Goal: Information Seeking & Learning: Compare options

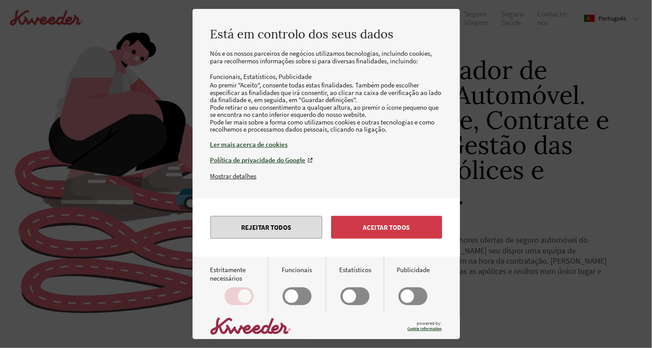
click at [284, 239] on button "Rejeitar todos" at bounding box center [266, 227] width 112 height 23
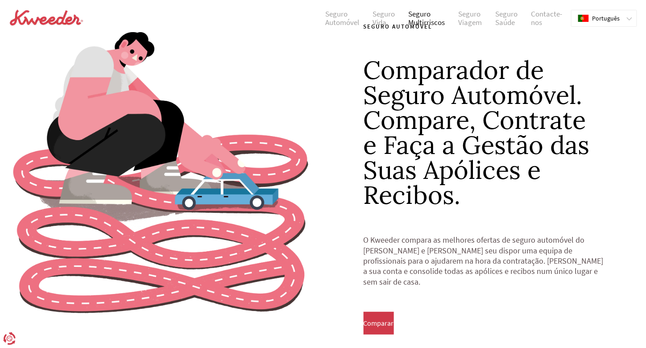
click at [436, 17] on link "Seguro Multirriscos" at bounding box center [426, 18] width 50 height 17
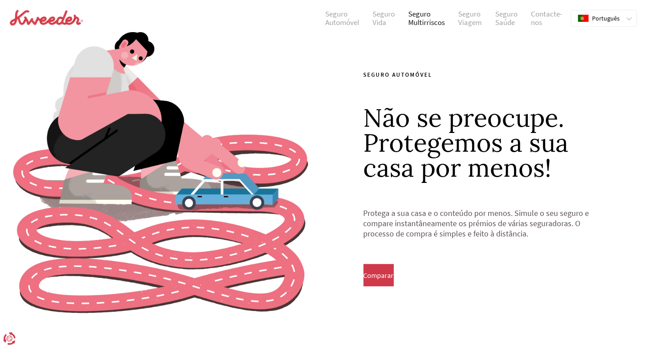
click at [436, 17] on link "Seguro Multirriscos" at bounding box center [426, 18] width 50 height 17
click at [418, 18] on link "Home Insurance" at bounding box center [419, 18] width 44 height 17
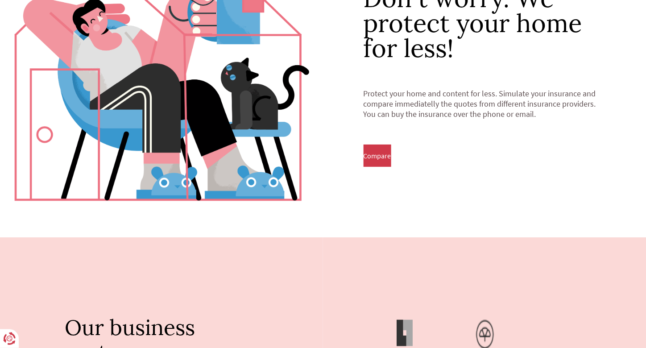
scroll to position [120, 0]
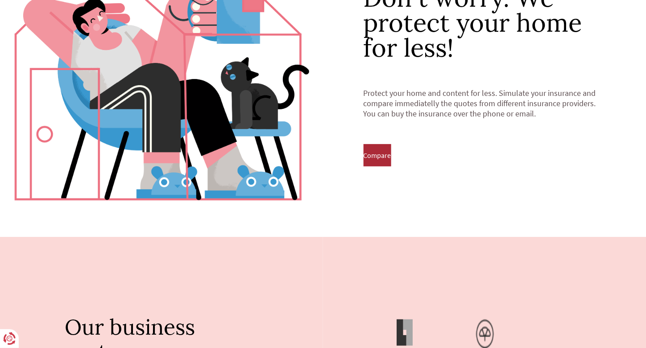
click at [391, 162] on button "Compare" at bounding box center [377, 155] width 28 height 22
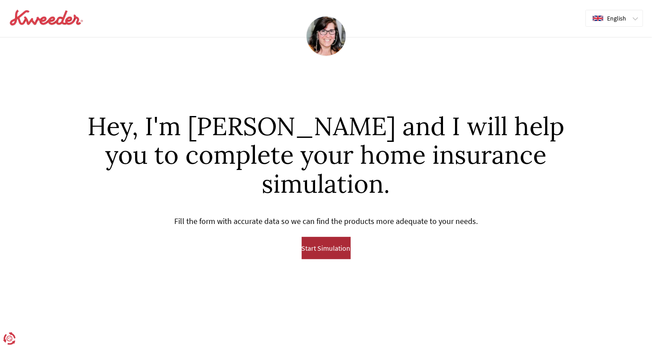
click at [334, 250] on span "Start Simulation" at bounding box center [326, 248] width 49 height 8
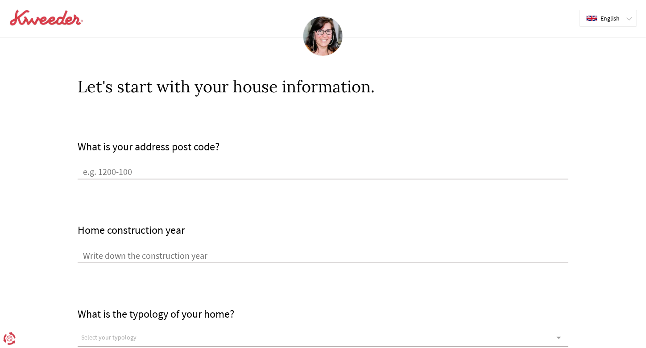
click at [233, 163] on div "What is your address post code?" at bounding box center [323, 159] width 491 height 39
drag, startPoint x: 111, startPoint y: 161, endPoint x: 113, endPoint y: 168, distance: 7.1
click at [113, 168] on div "What is your address post code?" at bounding box center [323, 159] width 491 height 39
click at [113, 168] on input "What is your address post code?" at bounding box center [323, 172] width 491 height 13
paste input "5389-216"
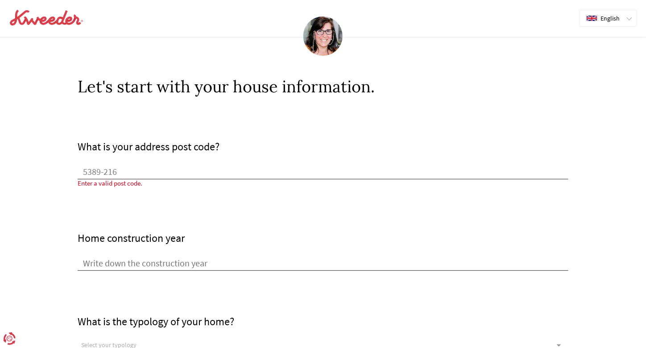
type input "5389-216"
click at [138, 266] on input "Home construction year" at bounding box center [323, 263] width 491 height 13
drag, startPoint x: 136, startPoint y: 168, endPoint x: 45, endPoint y: 164, distance: 91.1
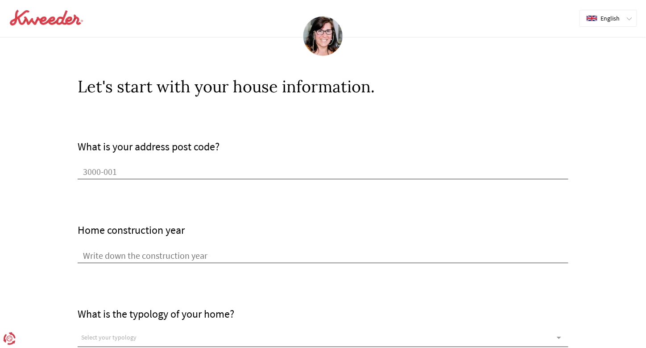
type input "3000-001"
click at [144, 252] on input "Home construction year" at bounding box center [323, 256] width 491 height 13
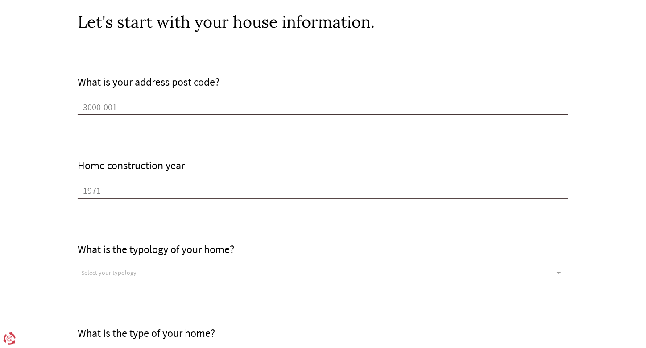
scroll to position [66, 0]
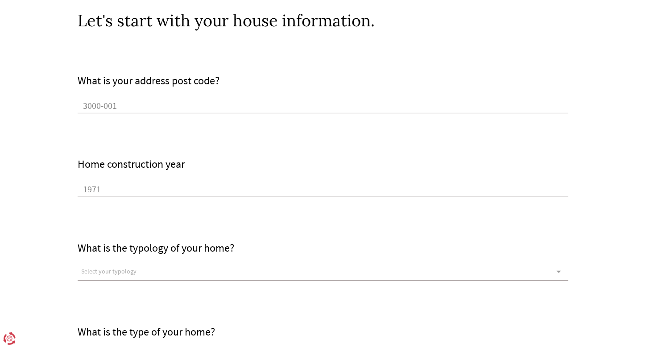
type input "1971"
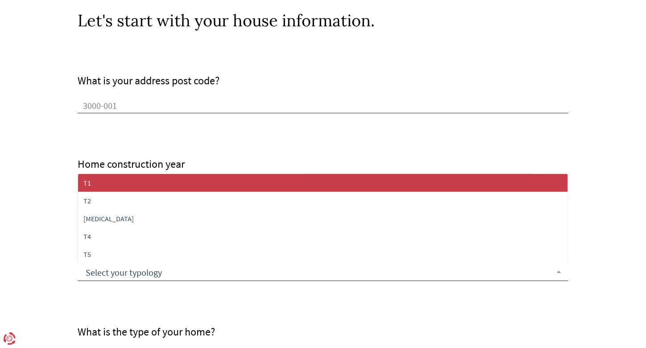
scroll to position [0, 0]
click at [145, 274] on div at bounding box center [323, 272] width 491 height 18
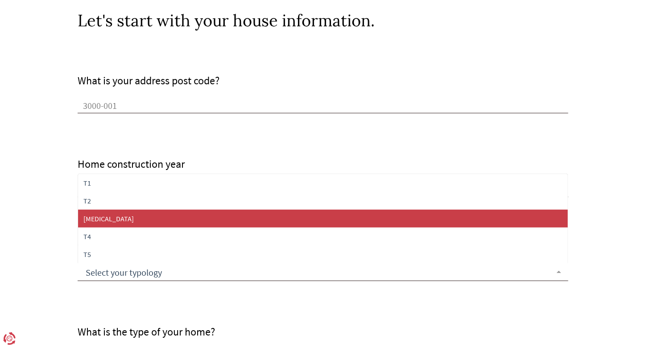
click at [144, 219] on span "[MEDICAL_DATA]" at bounding box center [323, 219] width 490 height 18
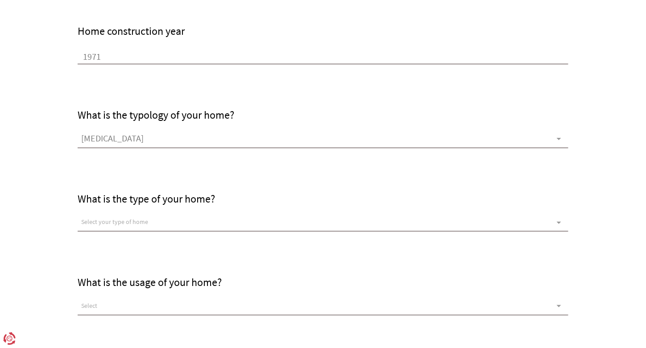
scroll to position [200, 0]
click at [171, 207] on div "What is the type of your home? Select your type of home Home Fraction Sem opçõe…" at bounding box center [323, 189] width 491 height 84
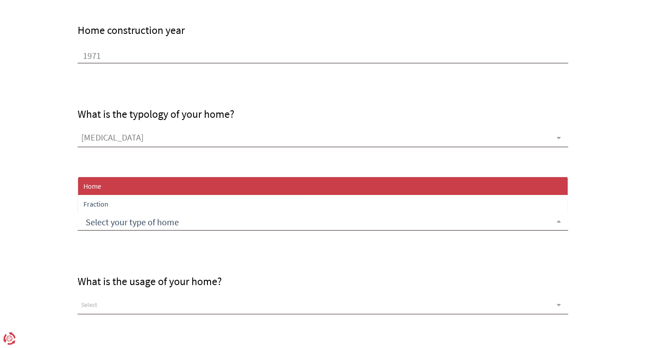
click at [174, 215] on div at bounding box center [323, 222] width 491 height 18
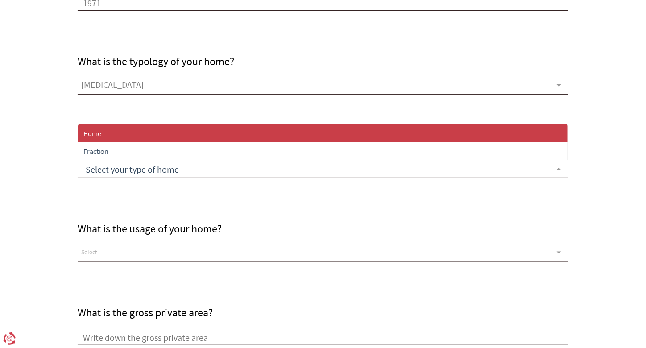
scroll to position [253, 0]
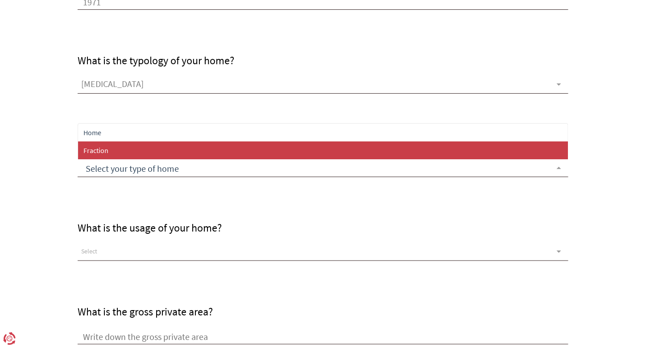
click at [152, 144] on span "Fraction" at bounding box center [323, 150] width 490 height 18
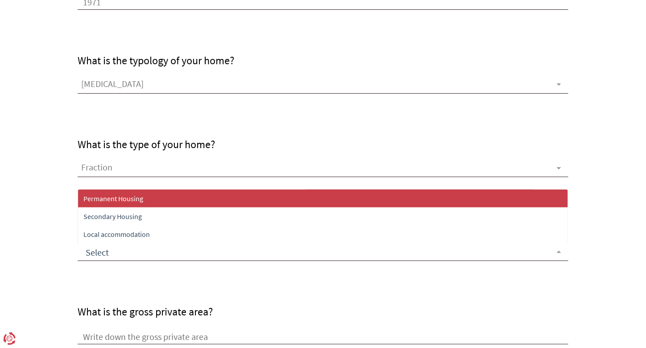
click at [140, 252] on div at bounding box center [323, 252] width 491 height 18
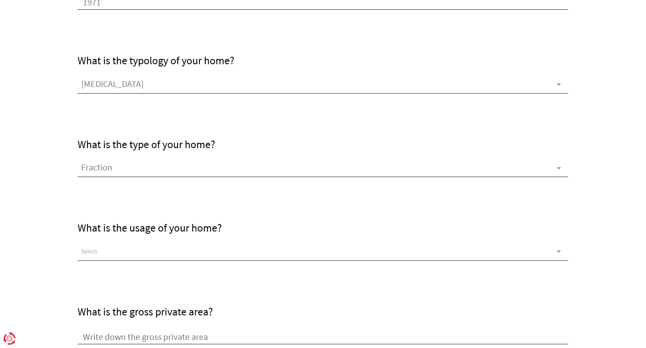
click at [154, 188] on div "What is the usage of your home? Select Permanent Housing Secondary Housing Loca…" at bounding box center [323, 219] width 491 height 84
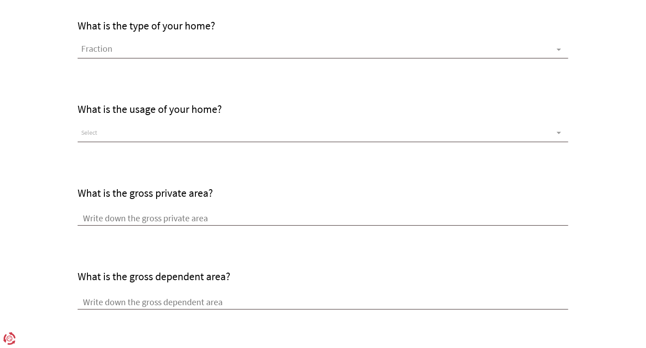
scroll to position [370, 0]
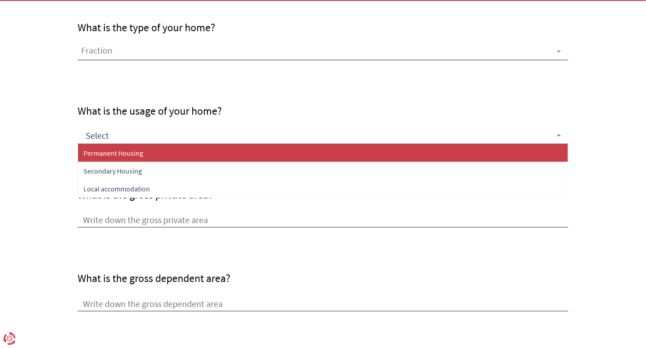
click at [163, 139] on div at bounding box center [323, 135] width 491 height 18
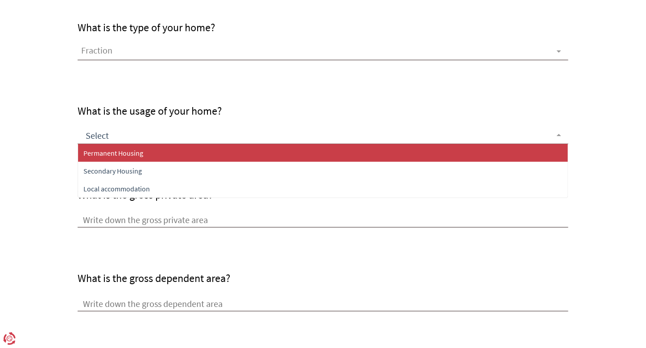
click at [158, 158] on span "Permanent Housing" at bounding box center [323, 153] width 490 height 18
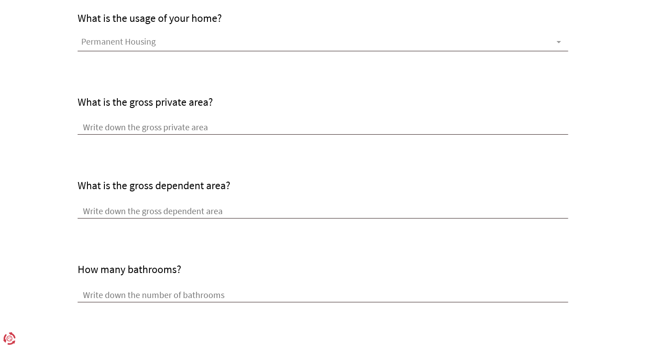
scroll to position [463, 0]
click at [162, 129] on input "What is the gross private area?" at bounding box center [323, 127] width 491 height 13
type input "83"
click at [144, 209] on input "What is the gross dependent area?" at bounding box center [323, 211] width 491 height 13
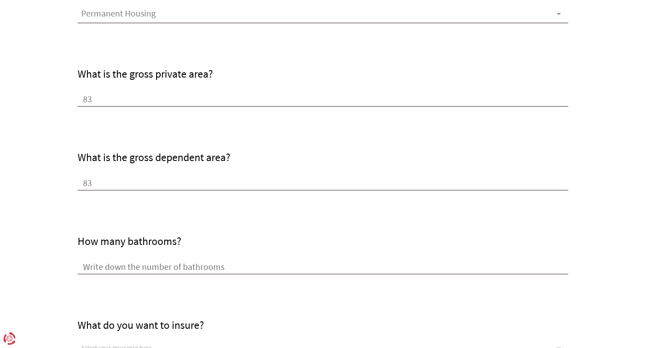
scroll to position [491, 0]
type input "83"
click at [107, 266] on input "How many bathrooms?" at bounding box center [323, 266] width 491 height 13
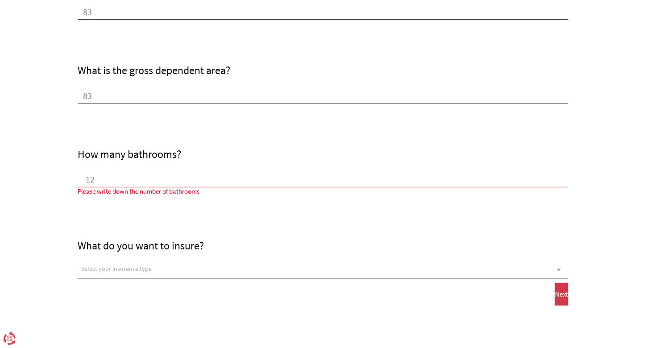
scroll to position [586, 0]
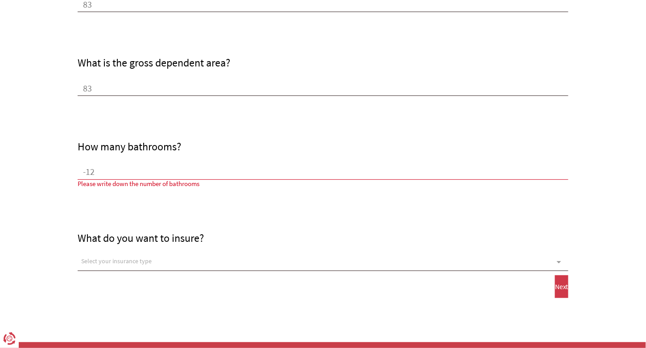
type input "-1"
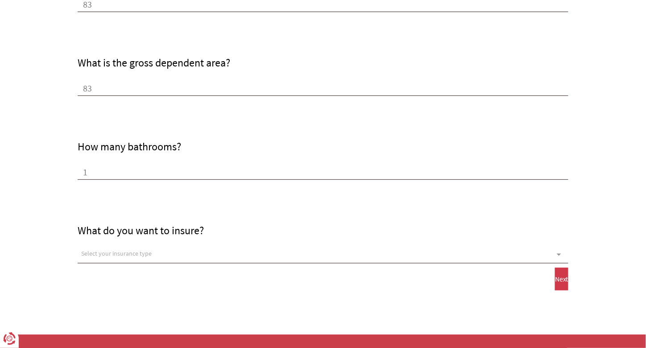
type input "1"
click at [118, 259] on div "Select your insurance type" at bounding box center [323, 254] width 491 height 18
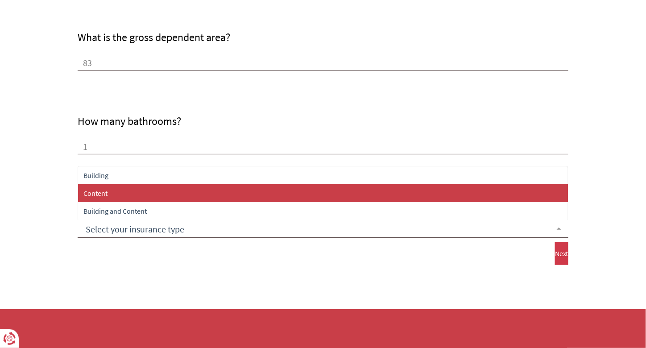
scroll to position [611, 0]
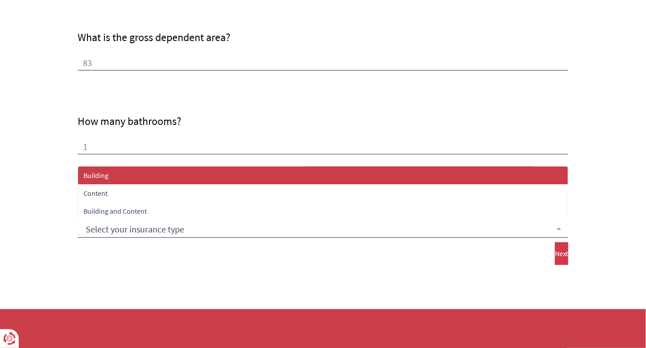
click at [140, 176] on span "Building" at bounding box center [323, 175] width 490 height 18
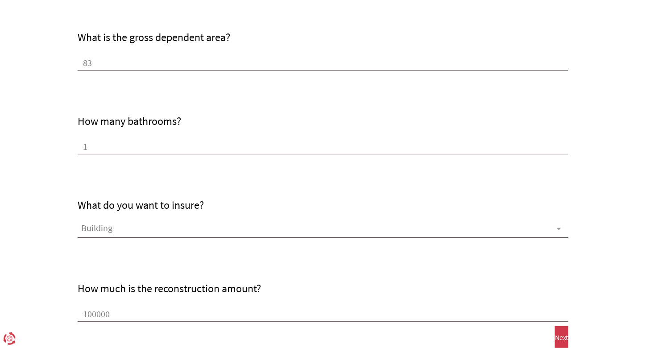
scroll to position [708, 0]
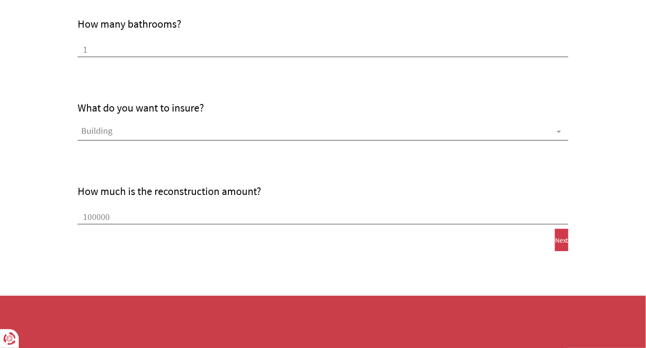
click at [201, 207] on div "How much is the reconstruction amount? 100000" at bounding box center [323, 204] width 491 height 39
click at [203, 214] on input "100000" at bounding box center [323, 217] width 491 height 13
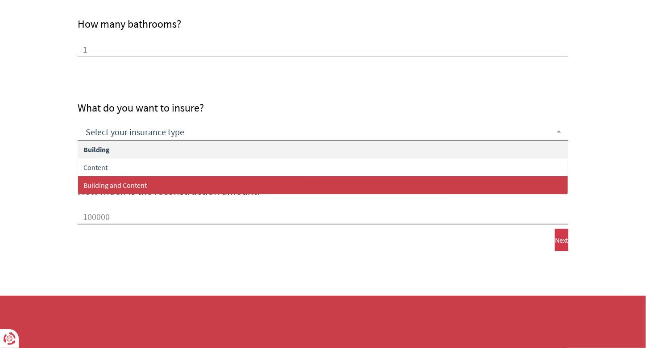
click at [214, 178] on span "Building and Content" at bounding box center [323, 185] width 490 height 18
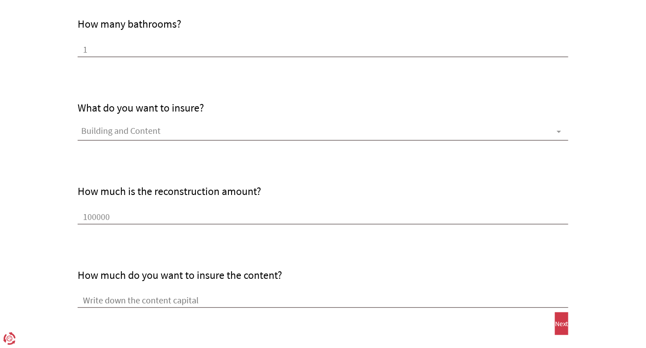
drag, startPoint x: 186, startPoint y: 220, endPoint x: 95, endPoint y: 211, distance: 91.4
click at [95, 211] on input "100000" at bounding box center [323, 217] width 491 height 13
type input "1"
type input "360000"
click at [162, 299] on input "How much do you want to insure the content?" at bounding box center [323, 300] width 491 height 13
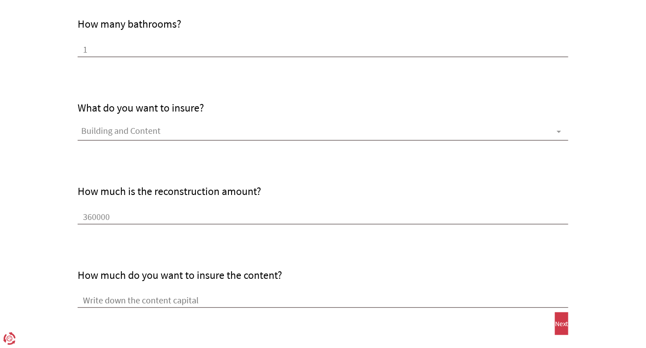
type input "1"
type input "20000"
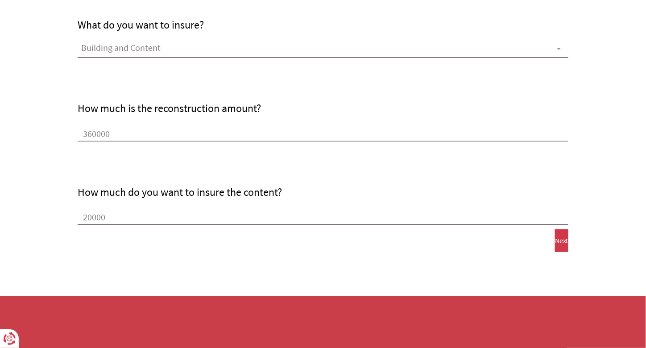
drag, startPoint x: 179, startPoint y: 215, endPoint x: 67, endPoint y: 213, distance: 112.0
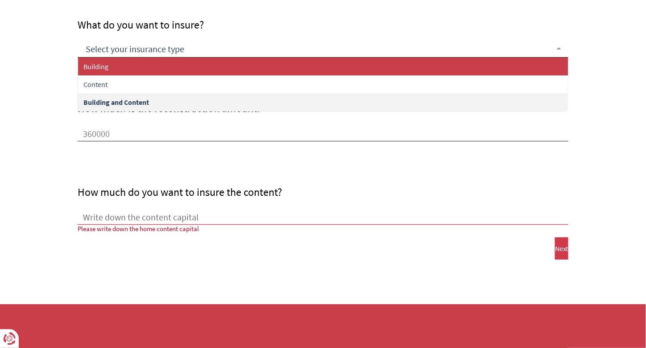
click at [140, 59] on span "Building" at bounding box center [323, 67] width 490 height 18
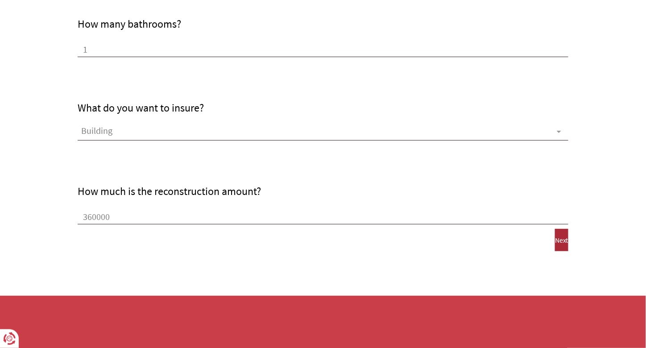
click at [555, 242] on span "Next" at bounding box center [561, 240] width 13 height 8
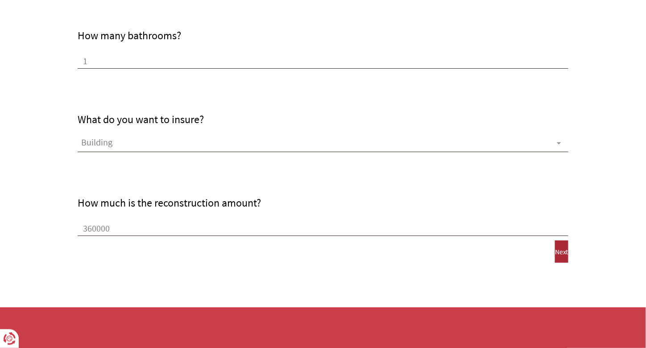
click at [555, 247] on span "Next" at bounding box center [561, 251] width 13 height 8
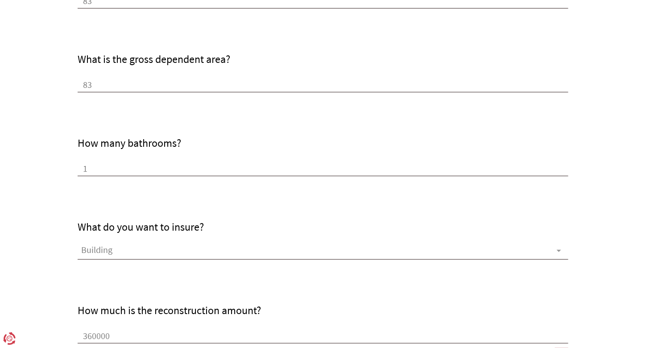
scroll to position [708, 0]
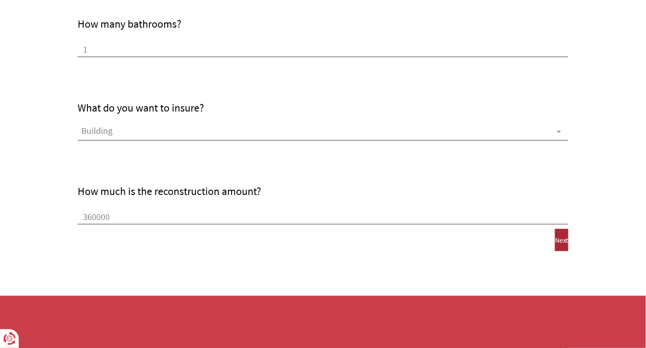
click at [555, 241] on span "Next" at bounding box center [561, 240] width 13 height 8
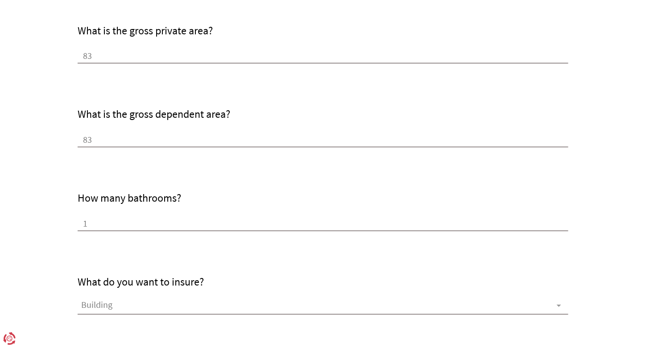
click at [151, 129] on div "What is the gross dependent area? 83" at bounding box center [323, 127] width 491 height 39
drag, startPoint x: 145, startPoint y: 149, endPoint x: 130, endPoint y: 232, distance: 84.8
click at [145, 150] on div "How many bathrooms? 1" at bounding box center [323, 189] width 491 height 84
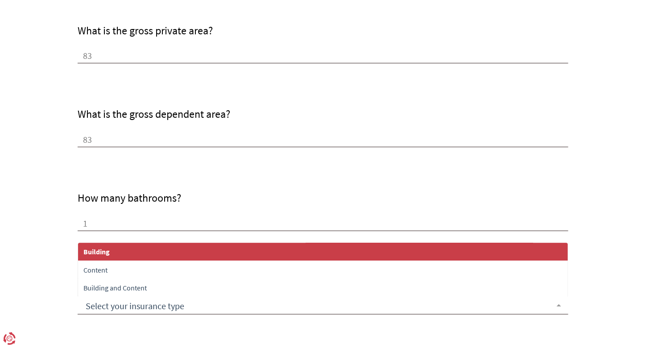
click at [113, 297] on div at bounding box center [323, 306] width 491 height 18
click at [83, 256] on span "Building" at bounding box center [323, 252] width 490 height 18
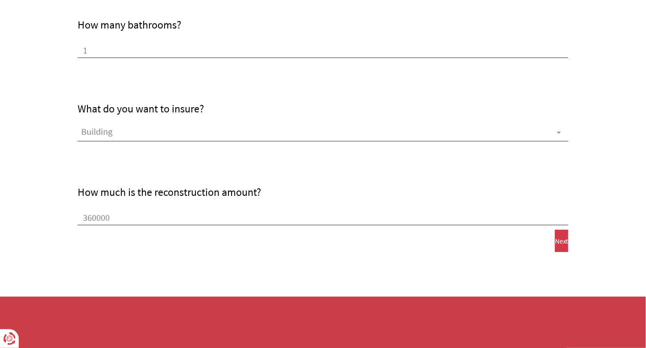
scroll to position [708, 0]
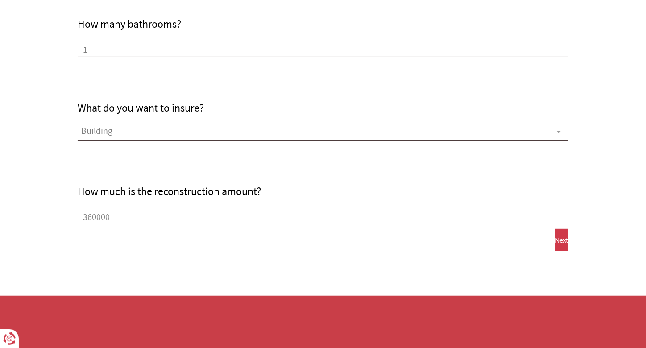
click at [95, 217] on input "360000" at bounding box center [323, 217] width 491 height 13
click at [113, 219] on input "360000" at bounding box center [323, 217] width 491 height 13
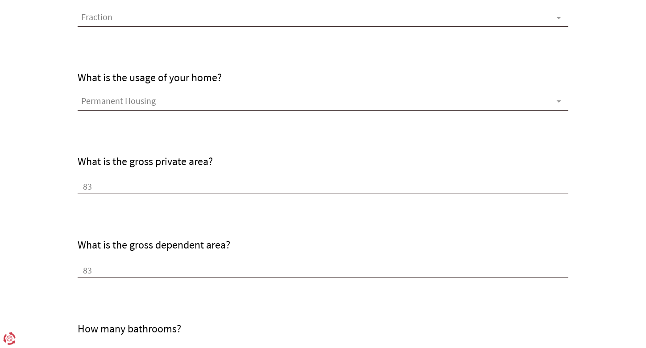
scroll to position [0, 0]
click at [158, 309] on div "How many bathrooms? 1" at bounding box center [323, 320] width 491 height 84
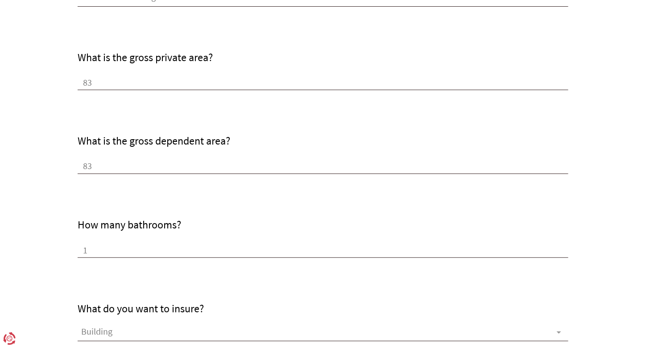
scroll to position [507, 0]
click at [129, 246] on input "1" at bounding box center [323, 250] width 491 height 13
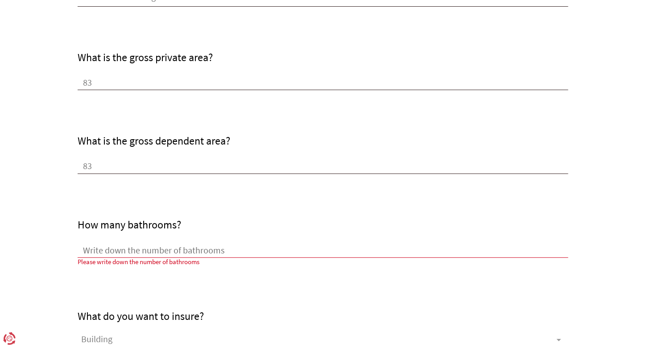
type input "1"
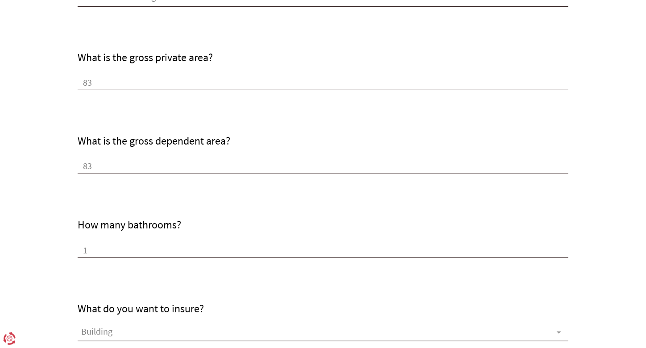
click at [122, 162] on input "83" at bounding box center [323, 167] width 491 height 13
click at [117, 85] on input "83" at bounding box center [323, 83] width 491 height 13
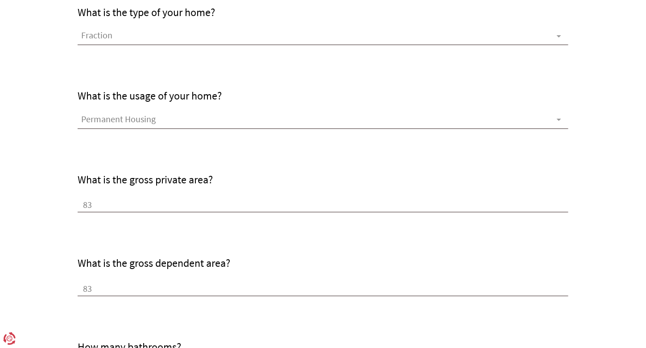
scroll to position [374, 0]
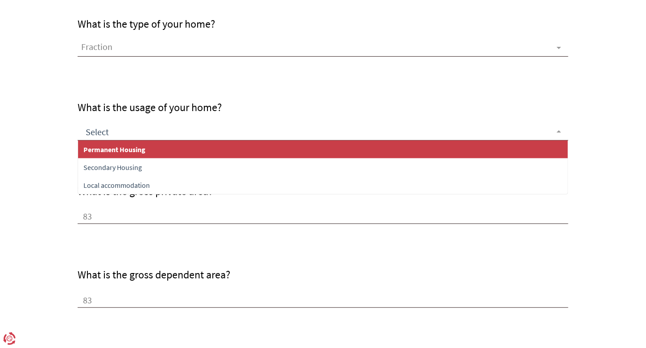
click at [194, 149] on span "Permanent Housing" at bounding box center [323, 149] width 490 height 18
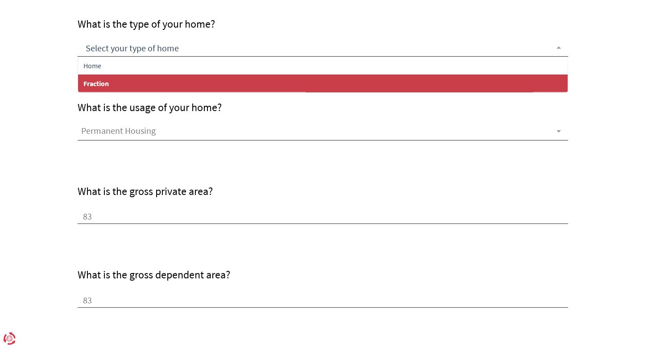
click at [192, 88] on span "Fraction" at bounding box center [323, 83] width 490 height 18
click at [116, 53] on div at bounding box center [323, 48] width 491 height 18
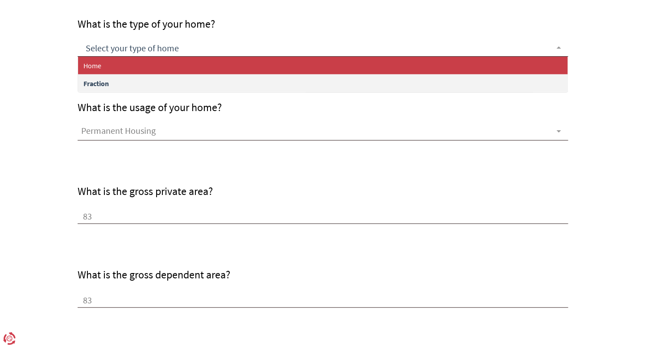
click at [115, 63] on span "Home" at bounding box center [323, 66] width 490 height 18
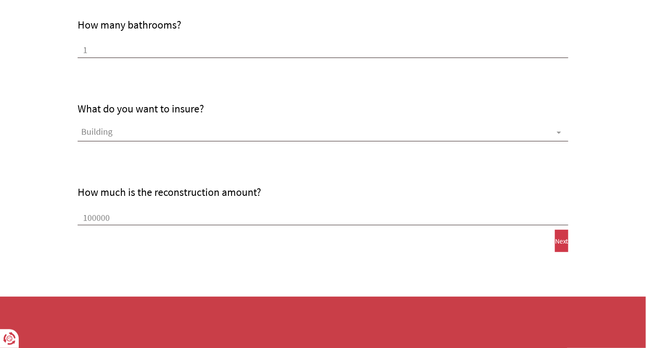
scroll to position [708, 0]
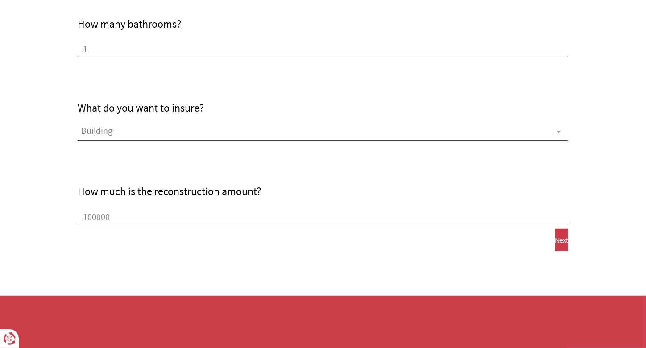
drag, startPoint x: 136, startPoint y: 200, endPoint x: 133, endPoint y: 210, distance: 10.4
click at [133, 210] on div "How much is the reconstruction amount? 100000" at bounding box center [323, 204] width 491 height 39
drag, startPoint x: 129, startPoint y: 217, endPoint x: 17, endPoint y: 198, distance: 113.1
type input "3"
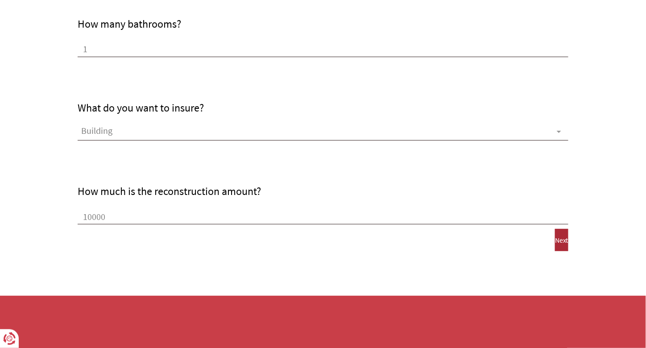
type input "100000"
click at [555, 240] on span "Next" at bounding box center [561, 240] width 13 height 8
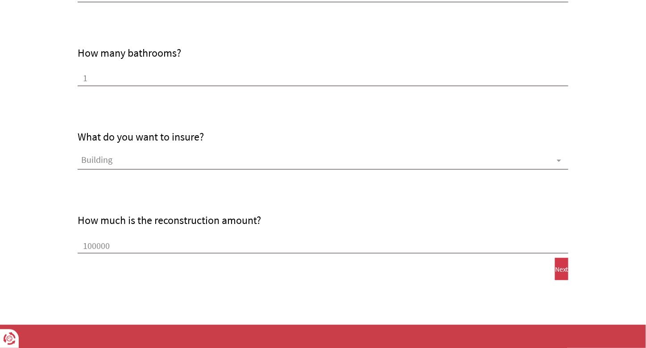
scroll to position [664, 0]
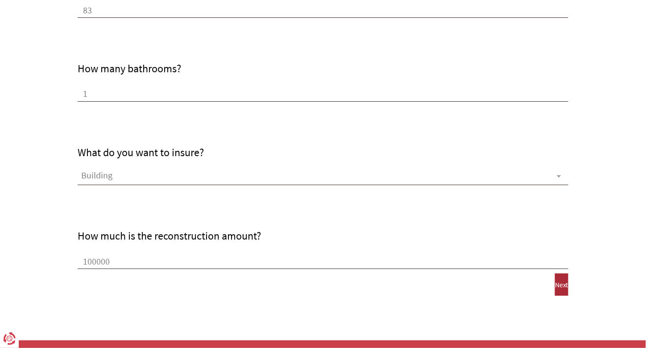
click at [555, 288] on button "Next" at bounding box center [561, 284] width 13 height 22
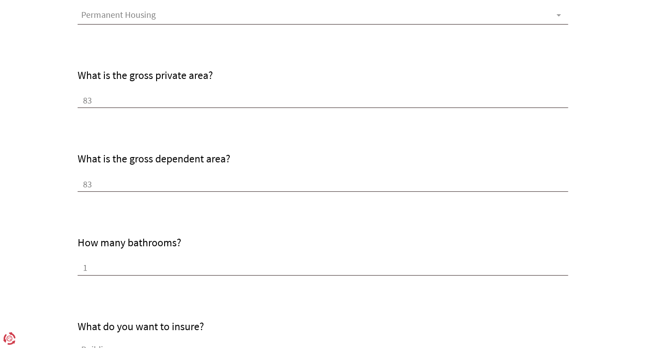
click at [325, 167] on div "What is the gross dependent area? 83" at bounding box center [323, 172] width 491 height 39
drag, startPoint x: 254, startPoint y: 179, endPoint x: 209, endPoint y: 180, distance: 45.5
click at [252, 179] on input "83" at bounding box center [323, 184] width 491 height 13
type input "8"
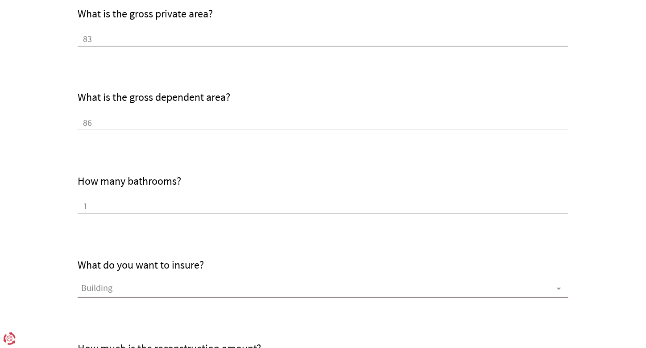
scroll to position [623, 0]
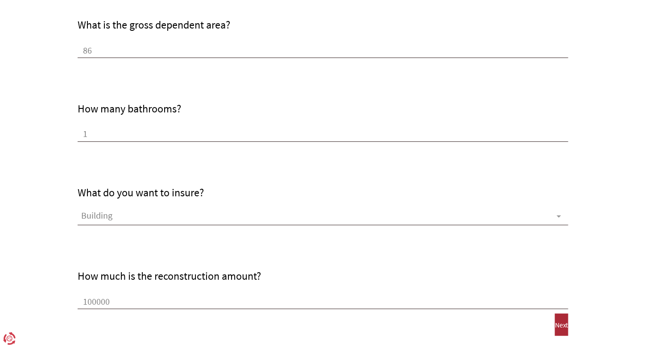
type input "86"
click at [565, 334] on button "Next" at bounding box center [561, 324] width 13 height 22
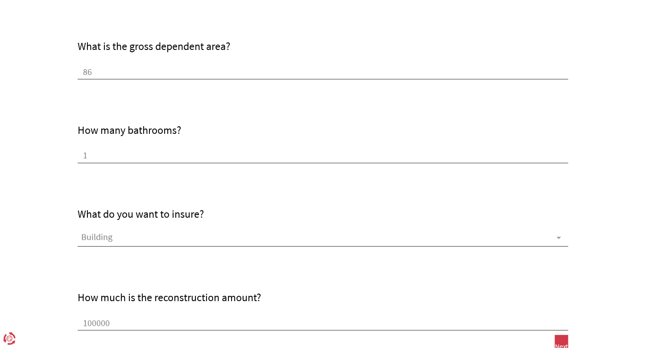
scroll to position [664, 0]
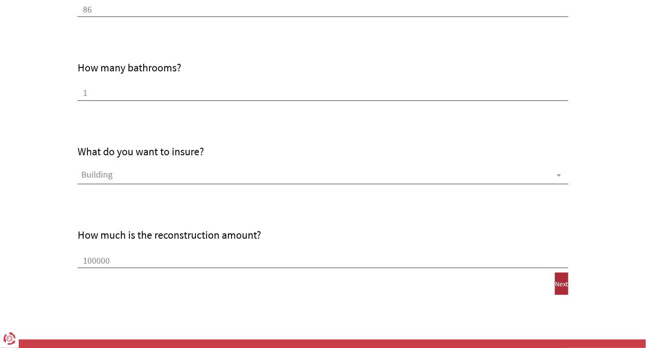
click at [555, 283] on span "Next" at bounding box center [561, 284] width 13 height 8
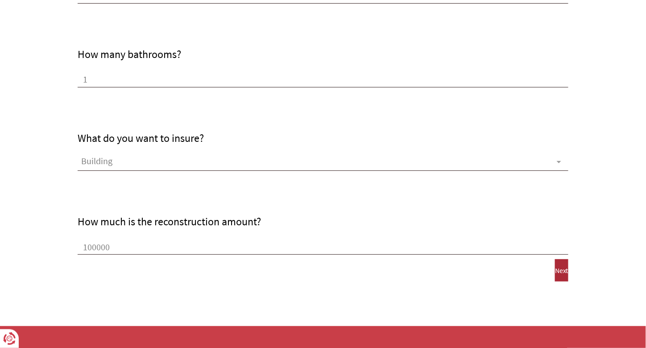
scroll to position [708, 0]
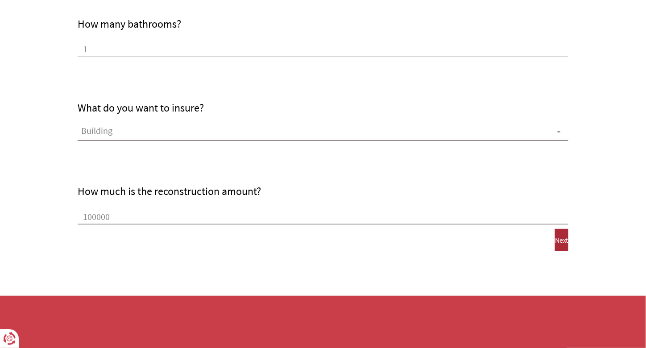
click at [555, 247] on button "Next" at bounding box center [561, 240] width 13 height 22
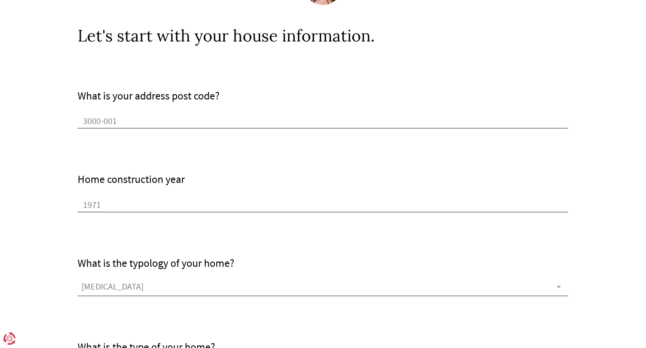
scroll to position [0, 0]
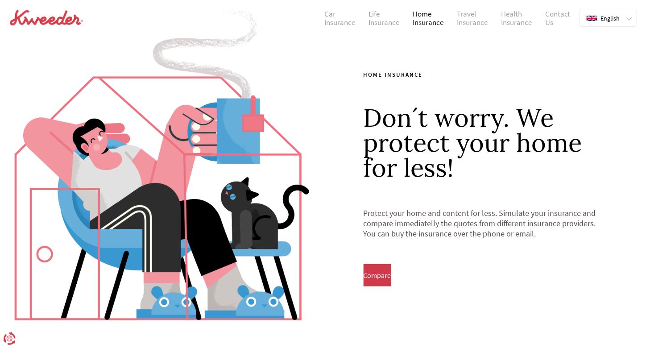
click at [424, 24] on link "Home Insurance" at bounding box center [428, 18] width 44 height 17
click at [374, 274] on span "Compare" at bounding box center [377, 275] width 28 height 8
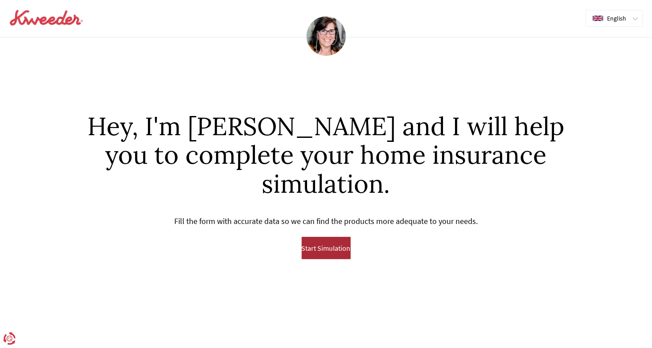
click at [341, 251] on span "Start Simulation" at bounding box center [326, 248] width 49 height 8
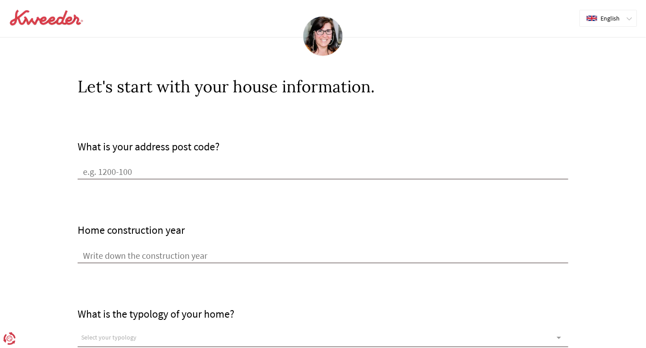
click at [193, 174] on input "What is your address post code?" at bounding box center [323, 172] width 491 height 13
type input "3000-001"
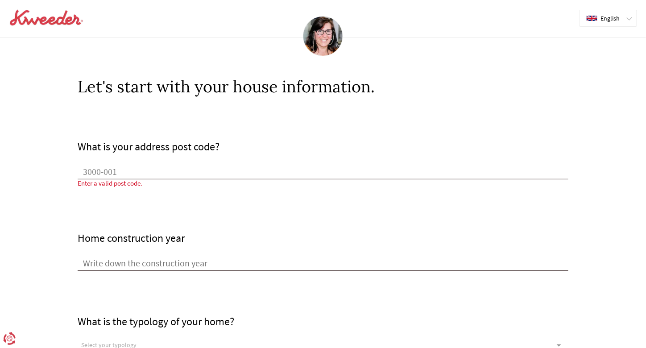
click at [154, 260] on input "Home construction year" at bounding box center [323, 263] width 491 height 13
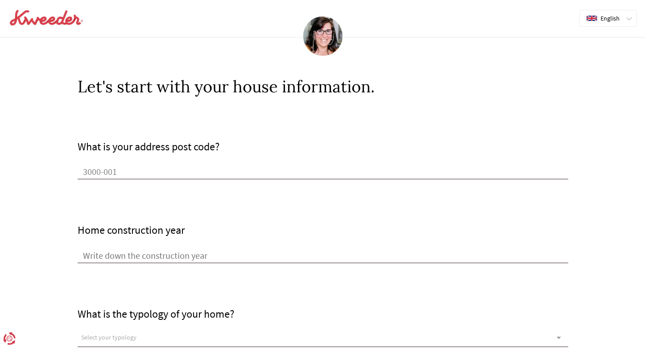
click at [141, 176] on input "3000-001" at bounding box center [323, 172] width 491 height 13
click at [128, 255] on input "Home construction year" at bounding box center [323, 256] width 491 height 13
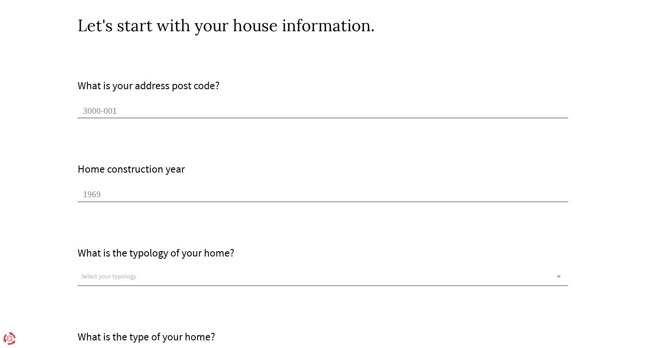
scroll to position [89, 0]
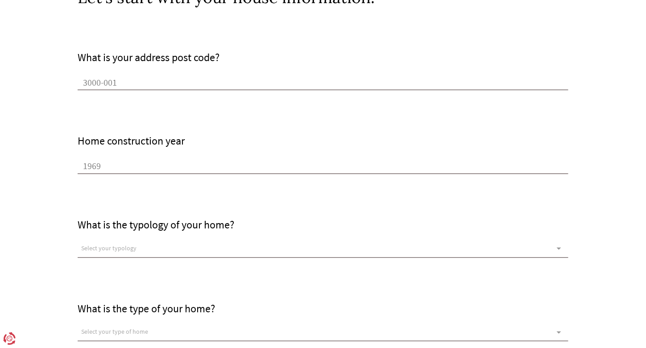
type input "1969"
click at [179, 240] on div "Select your typology T1 T2 [MEDICAL_DATA] T4 T5 Sem opções disponiveis, verifiq…" at bounding box center [323, 249] width 491 height 18
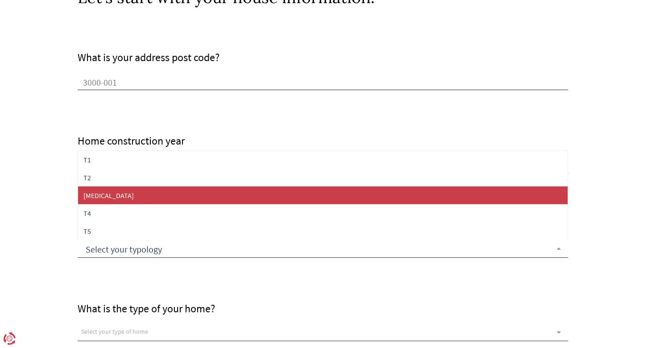
click at [98, 194] on span "[MEDICAL_DATA]" at bounding box center [323, 195] width 490 height 18
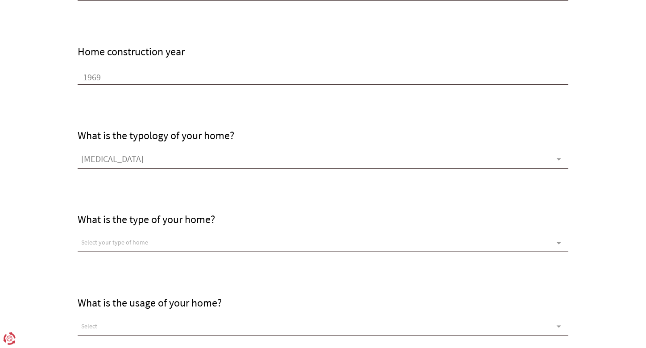
scroll to position [223, 0]
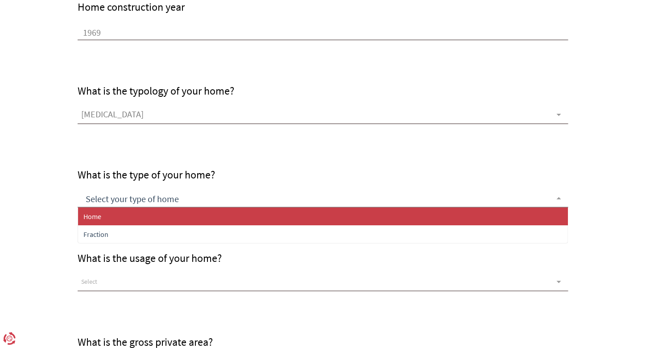
click at [157, 194] on div at bounding box center [323, 199] width 491 height 18
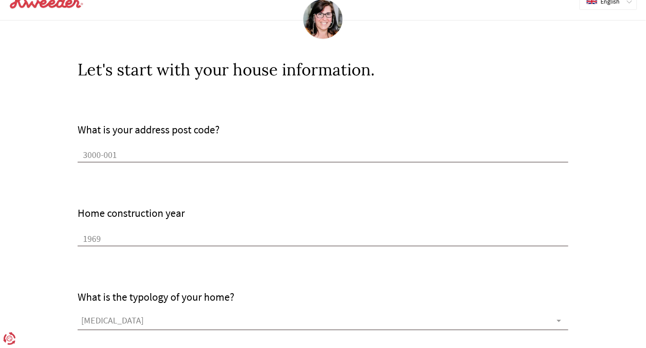
scroll to position [0, 0]
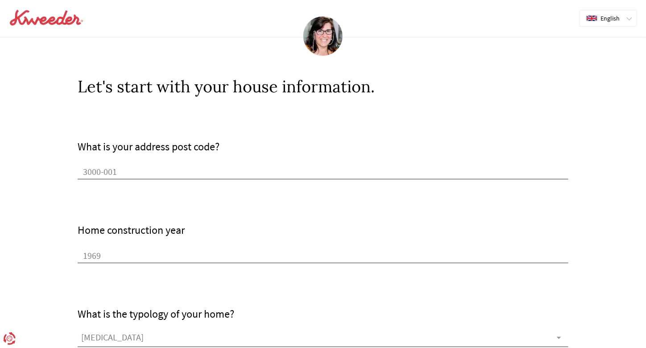
click at [627, 15] on div "English" at bounding box center [603, 18] width 47 height 16
click at [589, 53] on icon at bounding box center [589, 52] width 4 height 7
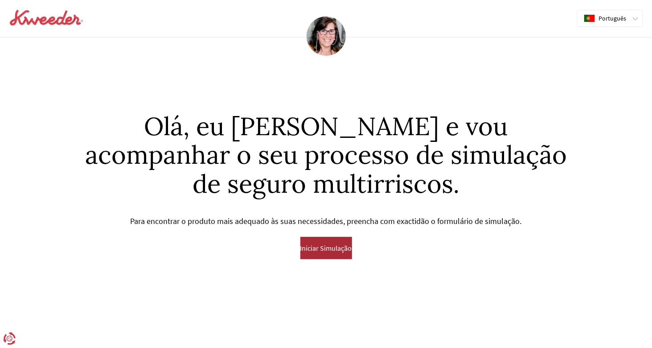
click at [318, 249] on span "Iniciar Simulação" at bounding box center [327, 248] width 52 height 8
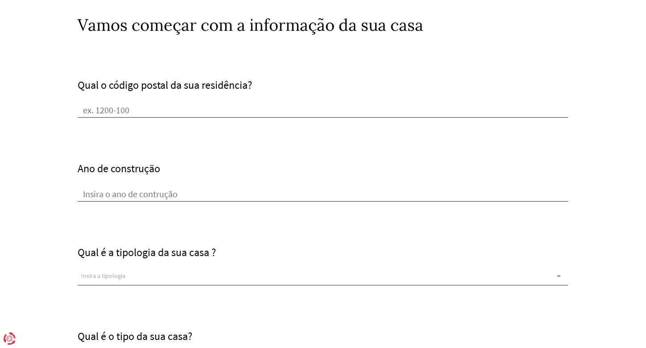
scroll to position [45, 0]
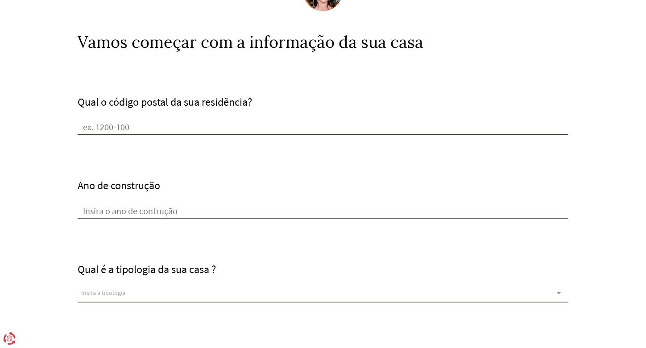
drag, startPoint x: 140, startPoint y: 110, endPoint x: 136, endPoint y: 117, distance: 8.4
click at [139, 112] on div "Qual o código postal da sua residência?" at bounding box center [323, 115] width 491 height 39
click at [131, 125] on input "Qual o código postal da sua residência?" at bounding box center [323, 127] width 491 height 13
type input "3000-001"
click at [126, 207] on input "Ano de construção" at bounding box center [323, 211] width 491 height 13
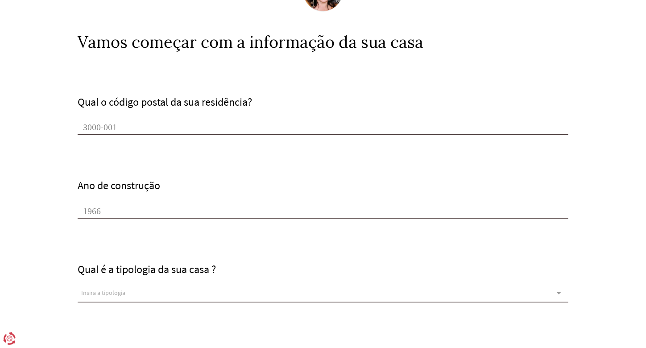
scroll to position [0, 0]
type input "1966"
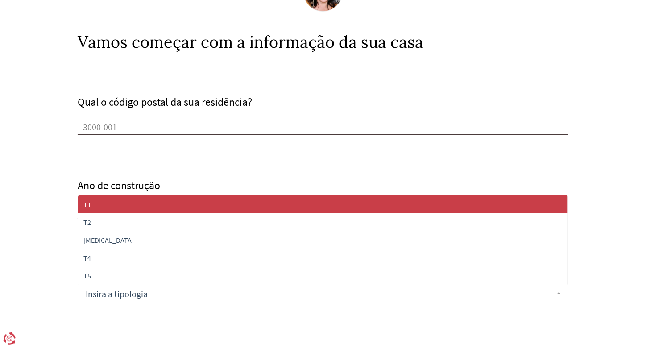
scroll to position [0, 0]
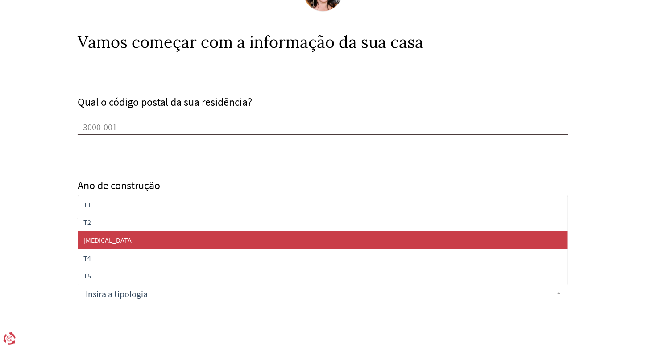
click at [111, 240] on span "[MEDICAL_DATA]" at bounding box center [323, 240] width 490 height 18
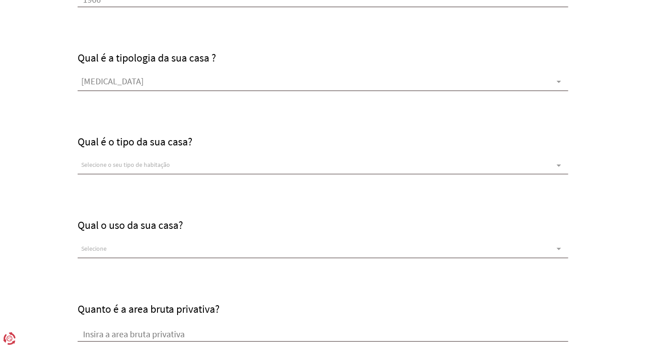
scroll to position [268, 0]
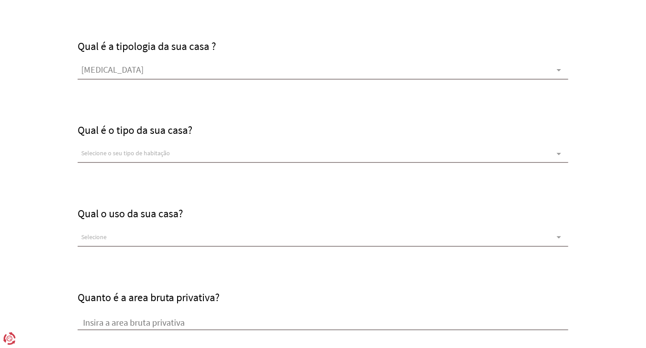
click at [113, 156] on div "Selecione o seu tipo de habitação" at bounding box center [323, 154] width 491 height 18
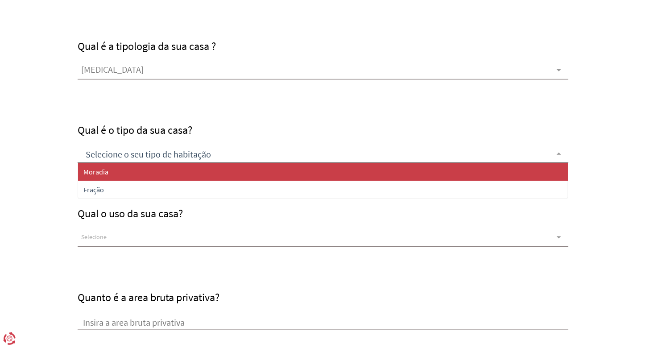
click at [110, 172] on span "Moradia" at bounding box center [323, 172] width 490 height 18
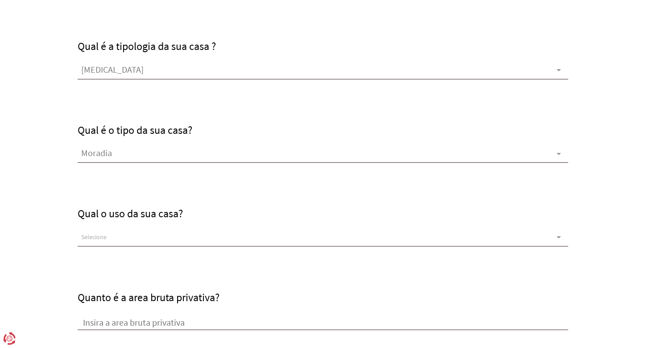
click at [109, 235] on div "Selecione" at bounding box center [323, 238] width 491 height 18
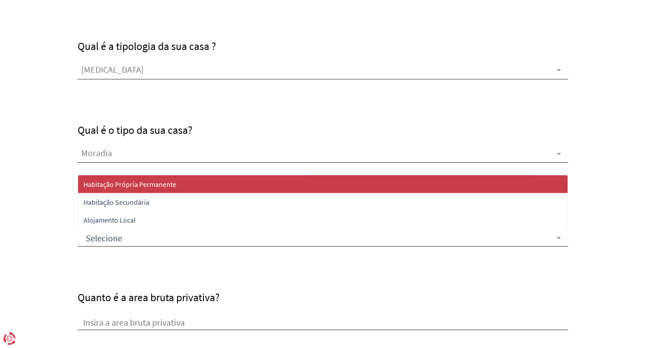
click at [145, 186] on span "Habitação Própria Permanente" at bounding box center [129, 184] width 93 height 9
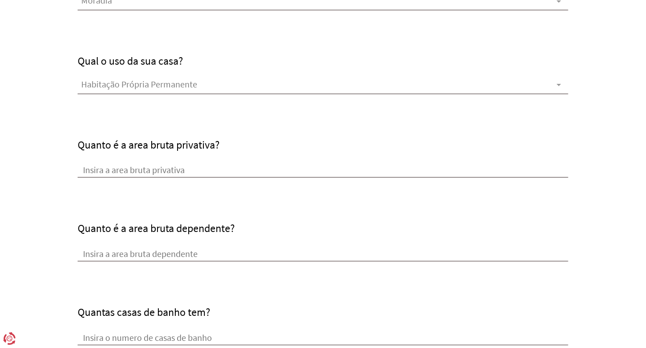
scroll to position [446, 0]
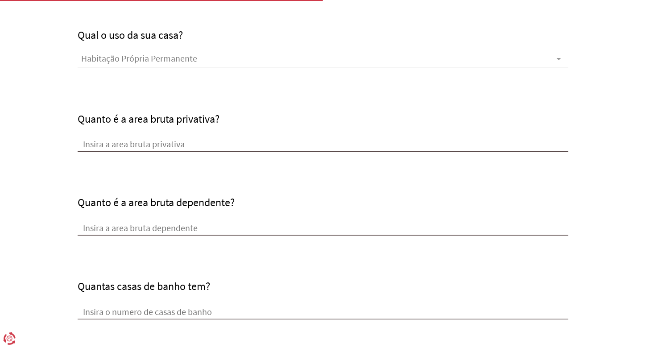
click at [132, 149] on input "Quanto é a area bruta privativa?" at bounding box center [323, 144] width 491 height 13
type input "83"
click at [121, 226] on input "Quanto é a area bruta dependente?" at bounding box center [323, 228] width 491 height 13
drag, startPoint x: 110, startPoint y: 227, endPoint x: 183, endPoint y: 227, distance: 73.6
click at [183, 227] on input "Quanto é a area bruta dependente?" at bounding box center [323, 228] width 491 height 13
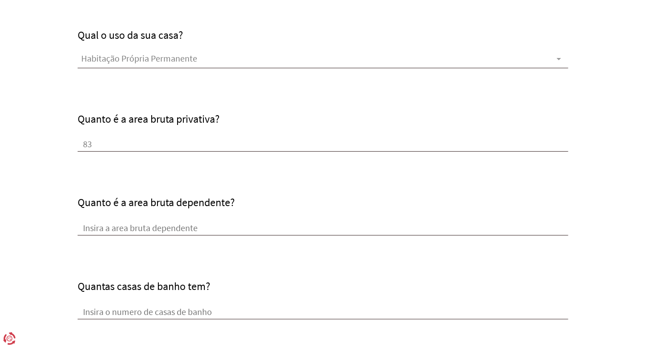
drag, startPoint x: 203, startPoint y: 227, endPoint x: 153, endPoint y: 214, distance: 52.3
click at [153, 217] on div "Quanto é a area bruta dependente?" at bounding box center [323, 215] width 491 height 39
click at [127, 202] on label "Quanto é a area bruta dependente?" at bounding box center [156, 202] width 157 height 14
click at [127, 222] on input "Quanto é a area bruta dependente?" at bounding box center [323, 228] width 491 height 13
click at [128, 202] on label "Quanto é a area bruta dependente?" at bounding box center [156, 202] width 157 height 14
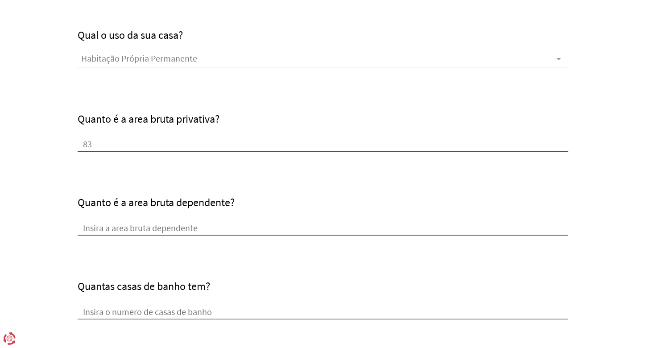
click at [128, 222] on input "Quanto é a area bruta dependente?" at bounding box center [323, 228] width 491 height 13
click at [128, 203] on label "Quanto é a area bruta dependente?" at bounding box center [156, 202] width 157 height 14
click at [128, 222] on input "Quanto é a area bruta dependente?" at bounding box center [323, 228] width 491 height 13
click at [129, 204] on label "Quanto é a area bruta dependente?" at bounding box center [156, 202] width 157 height 14
click at [129, 222] on input "Quanto é a area bruta dependente?" at bounding box center [323, 228] width 491 height 13
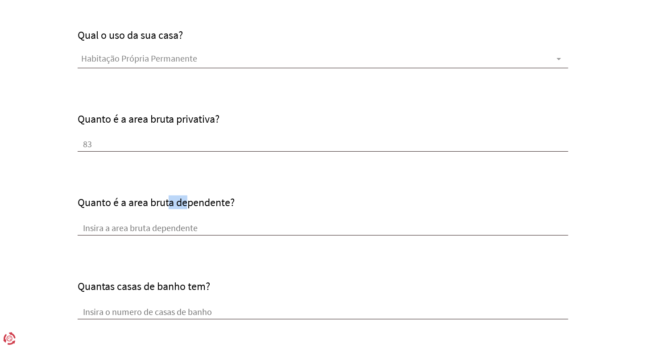
drag, startPoint x: 129, startPoint y: 205, endPoint x: 230, endPoint y: 203, distance: 100.8
click at [230, 203] on label "Quanto é a area bruta dependente?" at bounding box center [156, 202] width 157 height 14
copy label "area bruta dependente"
drag, startPoint x: 115, startPoint y: 249, endPoint x: 104, endPoint y: 224, distance: 27.0
click at [115, 249] on div "Quantas casas de banho tem?" at bounding box center [323, 277] width 491 height 84
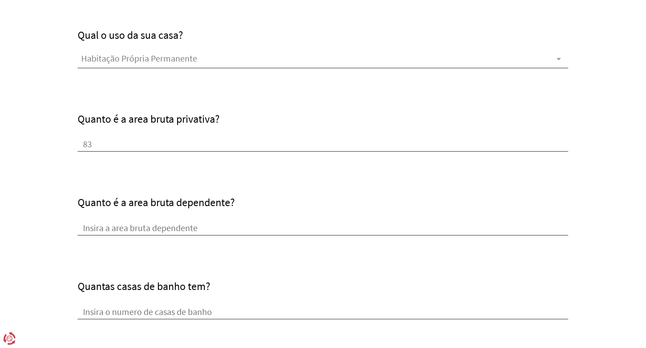
click at [104, 227] on input "Quanto é a area bruta dependente?" at bounding box center [323, 228] width 491 height 13
type input "0"
type input "6"
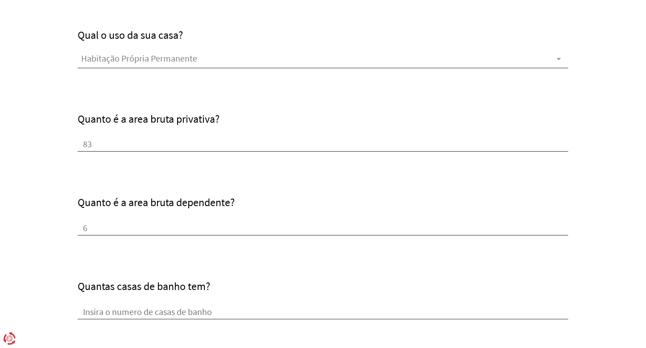
click at [148, 304] on div "Quantas casas de banho tem?" at bounding box center [323, 299] width 491 height 39
click at [146, 313] on input "Quantas casas de banho tem?" at bounding box center [323, 312] width 491 height 13
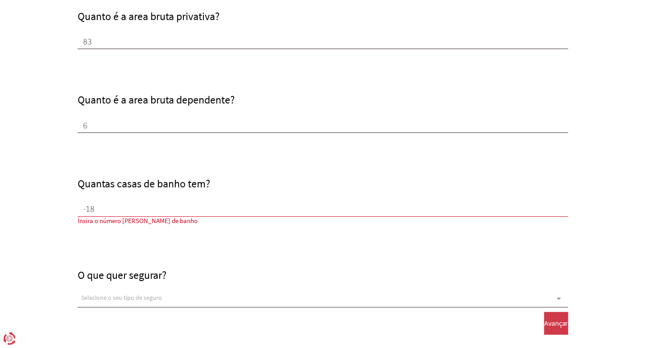
scroll to position [624, 0]
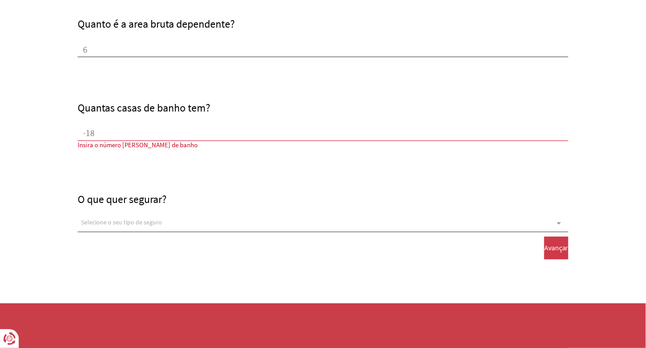
type input "-1"
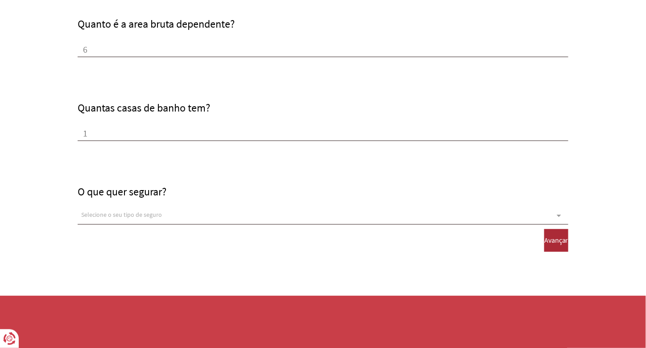
type input "1"
click at [544, 238] on span "Avançar" at bounding box center [556, 240] width 24 height 8
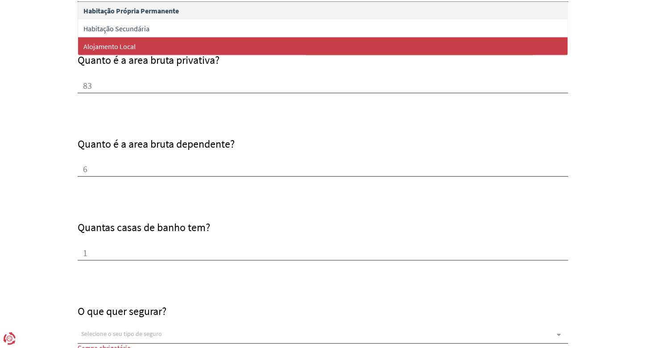
scroll to position [370, 0]
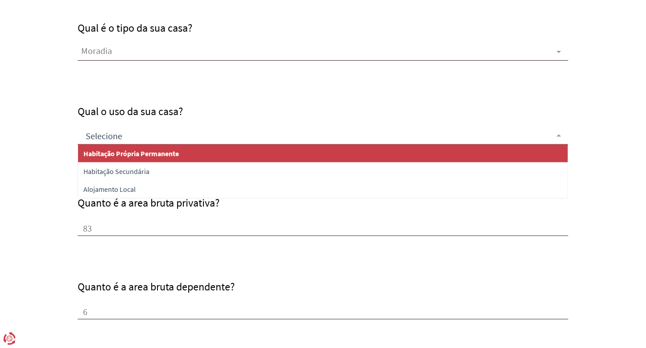
click at [97, 149] on span "Habitação Própria Permanente" at bounding box center [130, 153] width 95 height 9
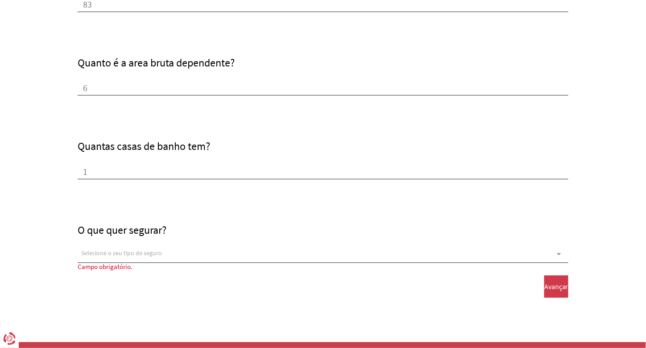
scroll to position [639, 0]
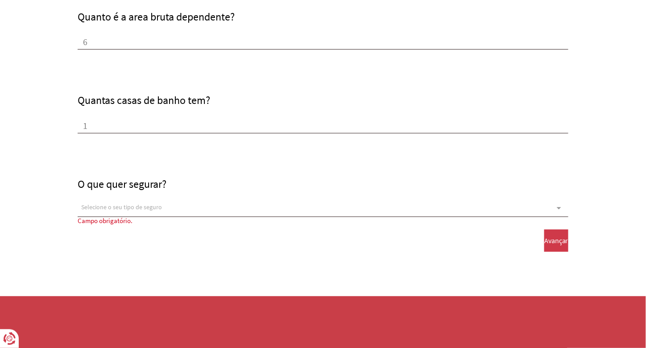
click at [552, 205] on div at bounding box center [559, 207] width 18 height 17
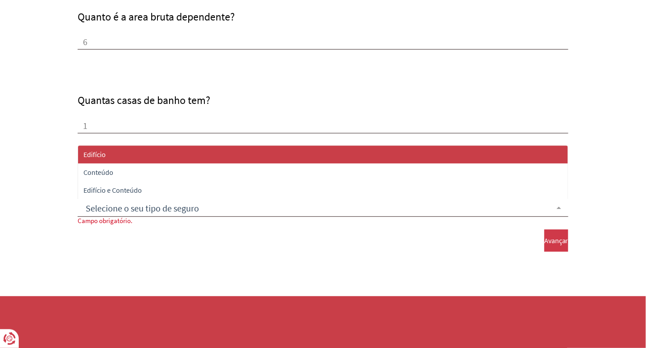
click at [140, 150] on span "Edifício" at bounding box center [323, 154] width 490 height 18
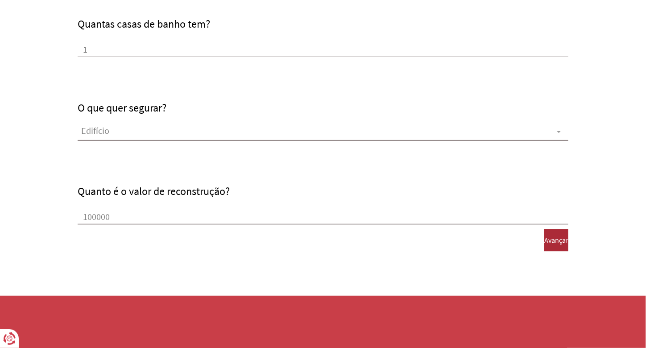
click at [562, 239] on button "Avançar" at bounding box center [556, 240] width 24 height 22
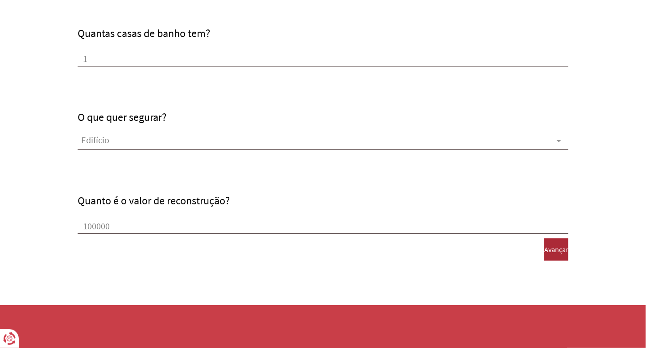
scroll to position [708, 0]
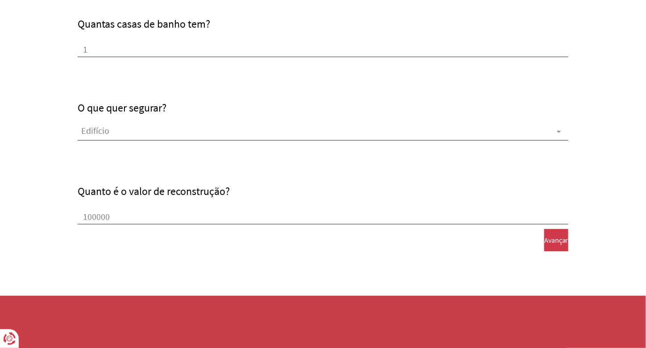
drag, startPoint x: 139, startPoint y: 213, endPoint x: 5, endPoint y: 202, distance: 134.2
click at [544, 242] on button "Avançar" at bounding box center [556, 240] width 24 height 22
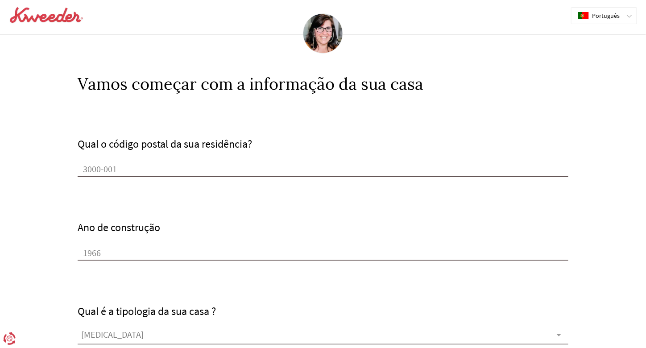
scroll to position [0, 0]
